Goal: Navigation & Orientation: Find specific page/section

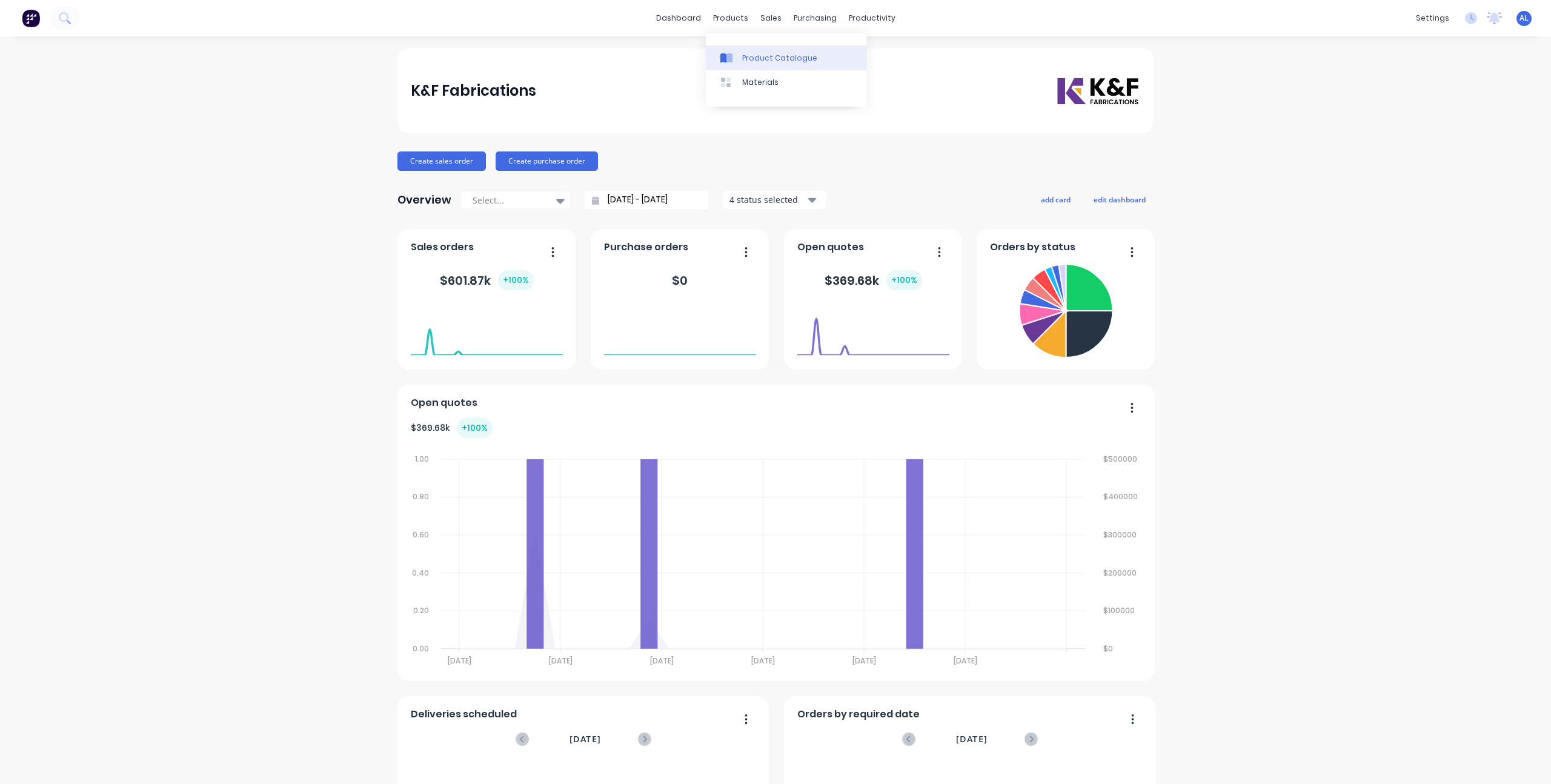
click at [786, 51] on link "Product Catalogue" at bounding box center [786, 58] width 161 height 24
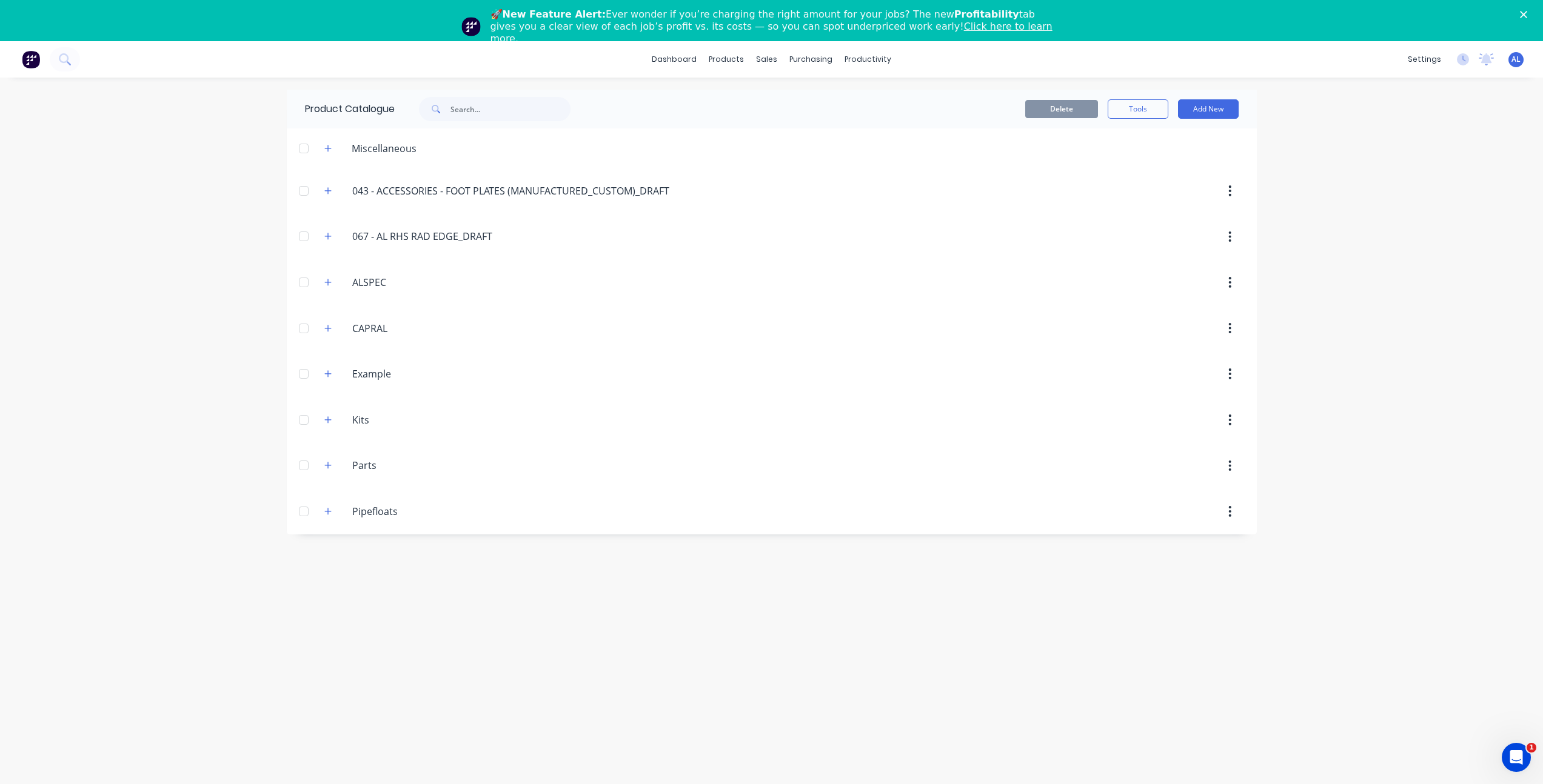
click at [192, 307] on div "dashboard products sales purchasing productivity dashboard products Product Cat…" at bounding box center [772, 433] width 1543 height 784
click at [1528, 15] on icon "Close" at bounding box center [1523, 15] width 7 height 7
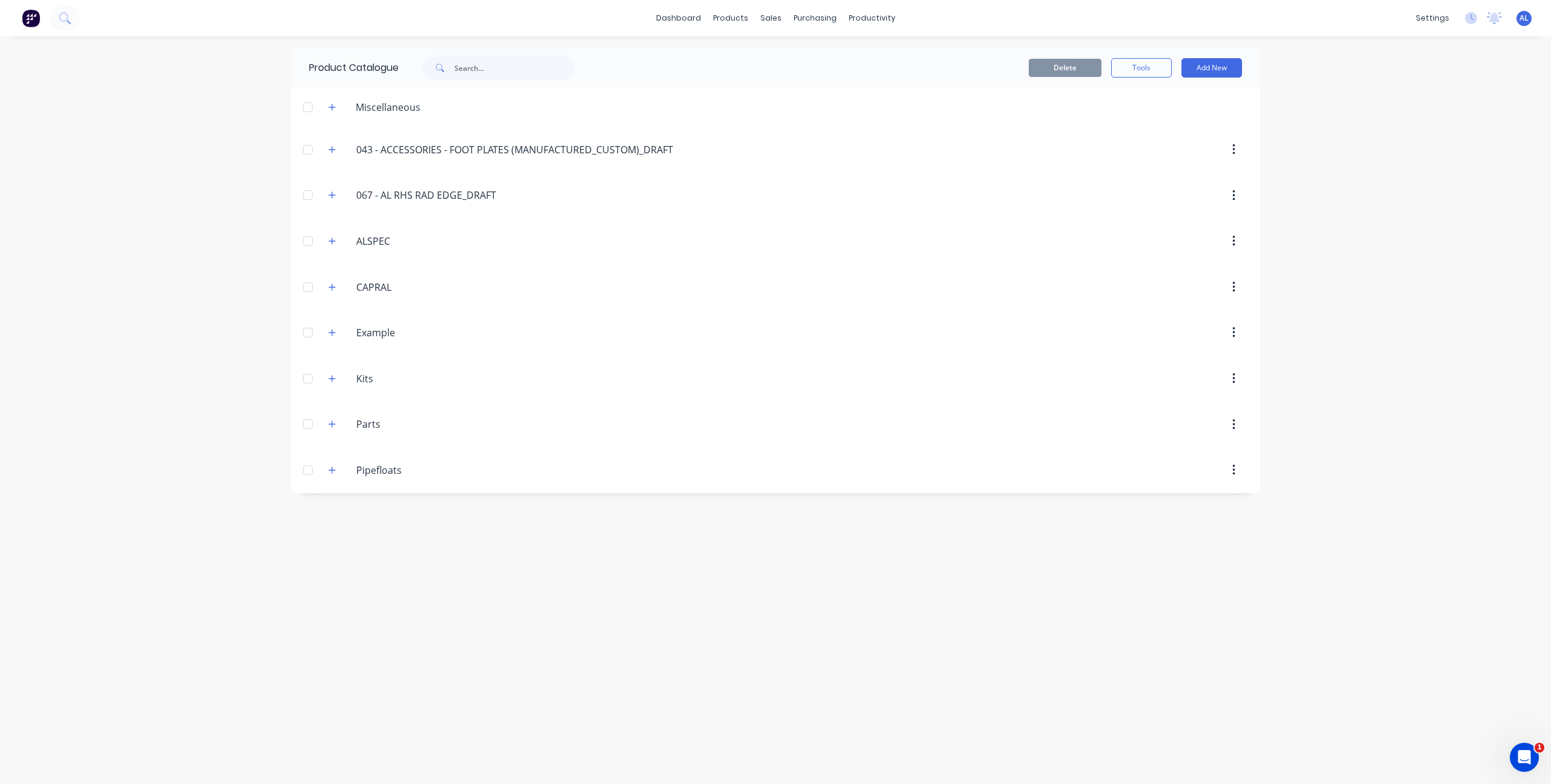
click at [1372, 198] on div "dashboard products sales purchasing productivity dashboard products Product Cat…" at bounding box center [776, 392] width 1551 height 784
click at [269, 162] on div "dashboard products sales purchasing productivity dashboard products Product Cat…" at bounding box center [776, 392] width 1551 height 784
